Goal: Information Seeking & Learning: Learn about a topic

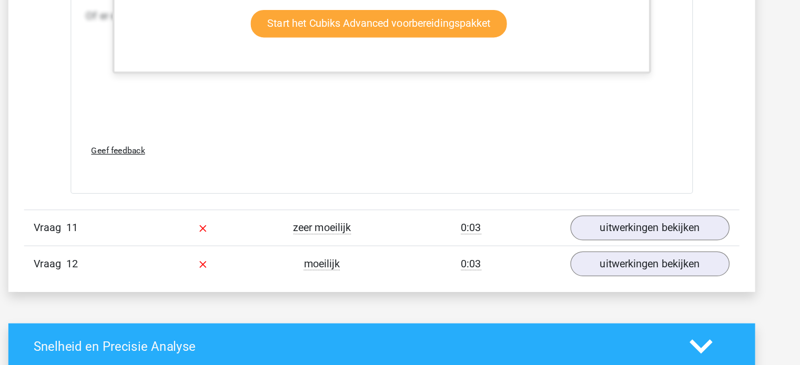
scroll to position [8174, 0]
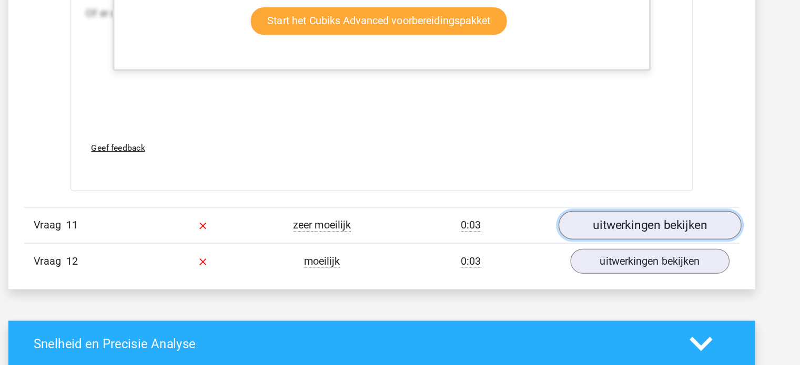
click at [567, 246] on link "uitwerkingen bekijken" at bounding box center [615, 252] width 147 height 23
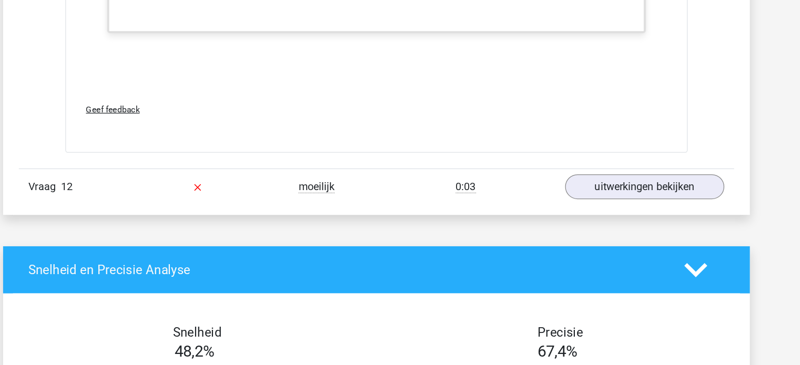
scroll to position [9118, 0]
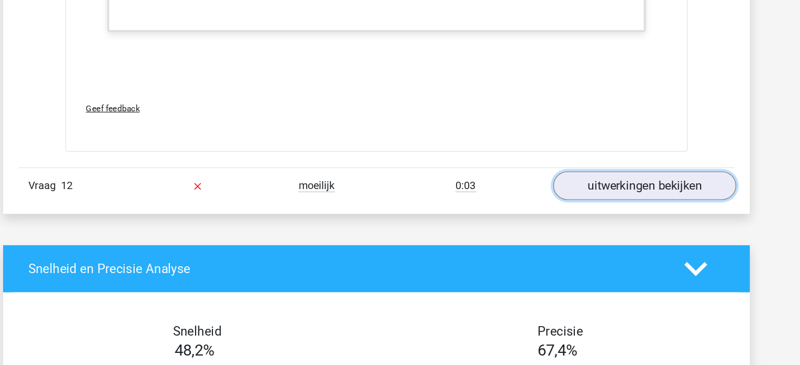
click at [576, 217] on link "uitwerkingen bekijken" at bounding box center [615, 221] width 147 height 23
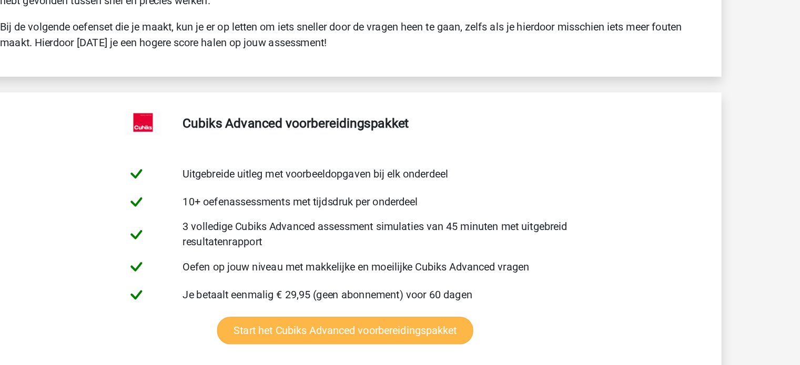
scroll to position [10617, 0]
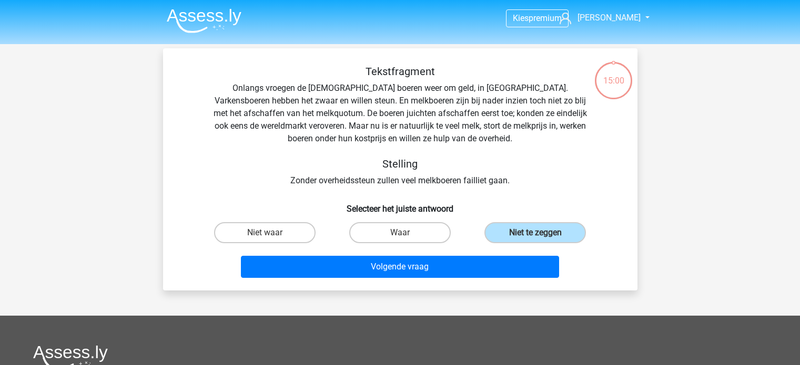
scroll to position [227, 0]
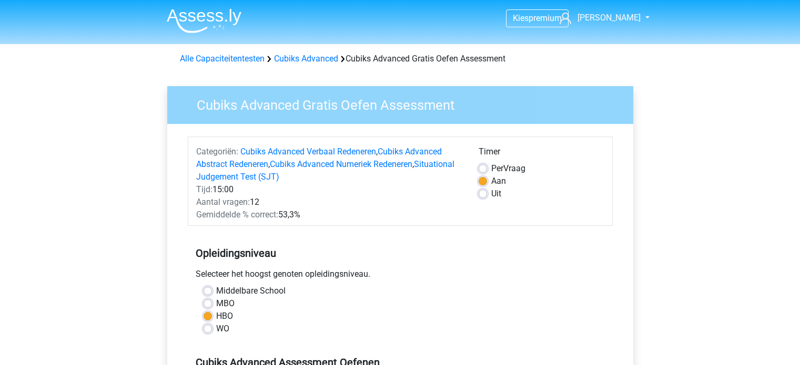
scroll to position [355, 0]
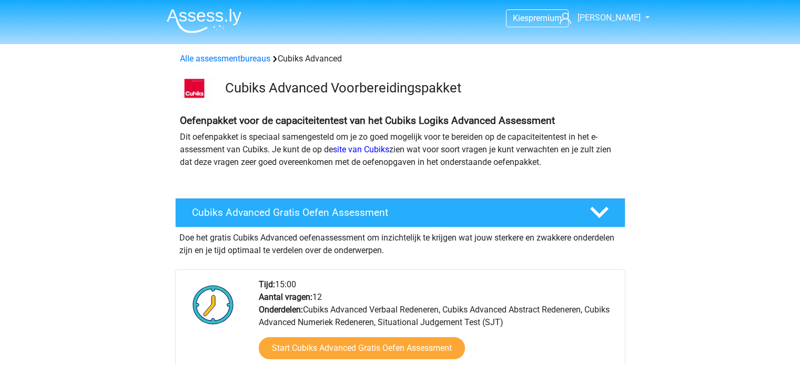
scroll to position [252, 0]
